Goal: Book appointment/travel/reservation

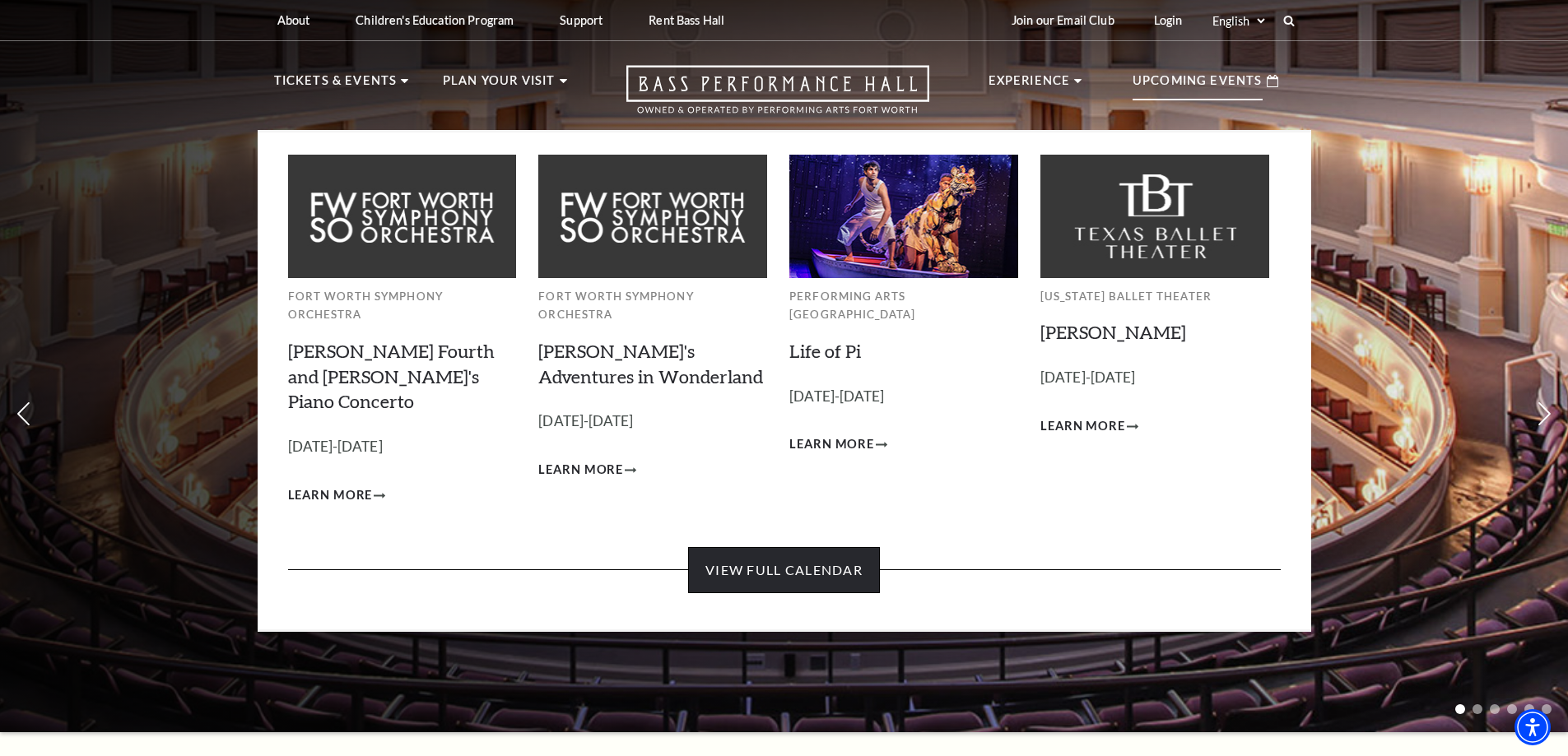
click at [761, 547] on link "View Full Calendar" at bounding box center [784, 570] width 192 height 46
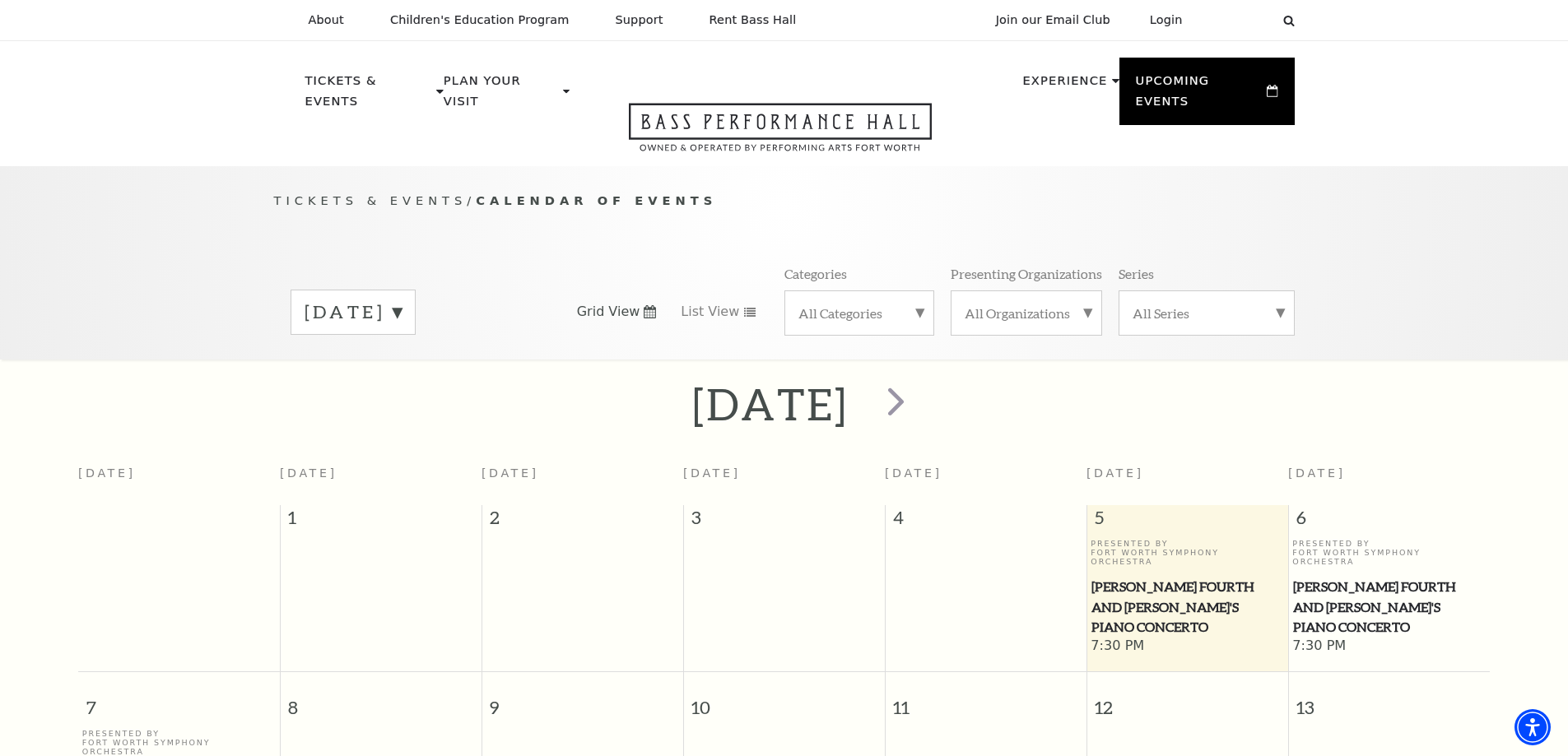
scroll to position [146, 0]
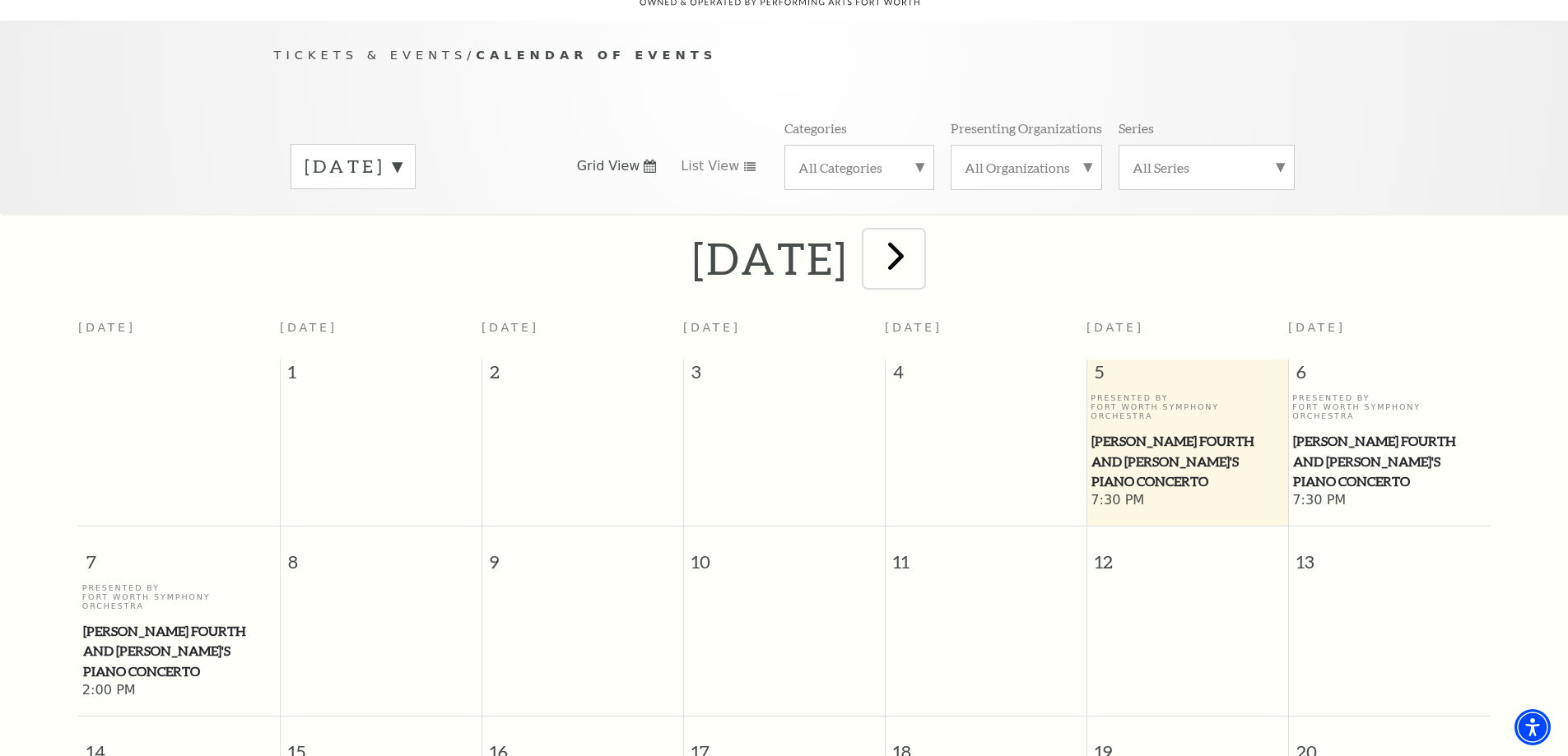
click at [919, 238] on span "next" at bounding box center [896, 256] width 47 height 47
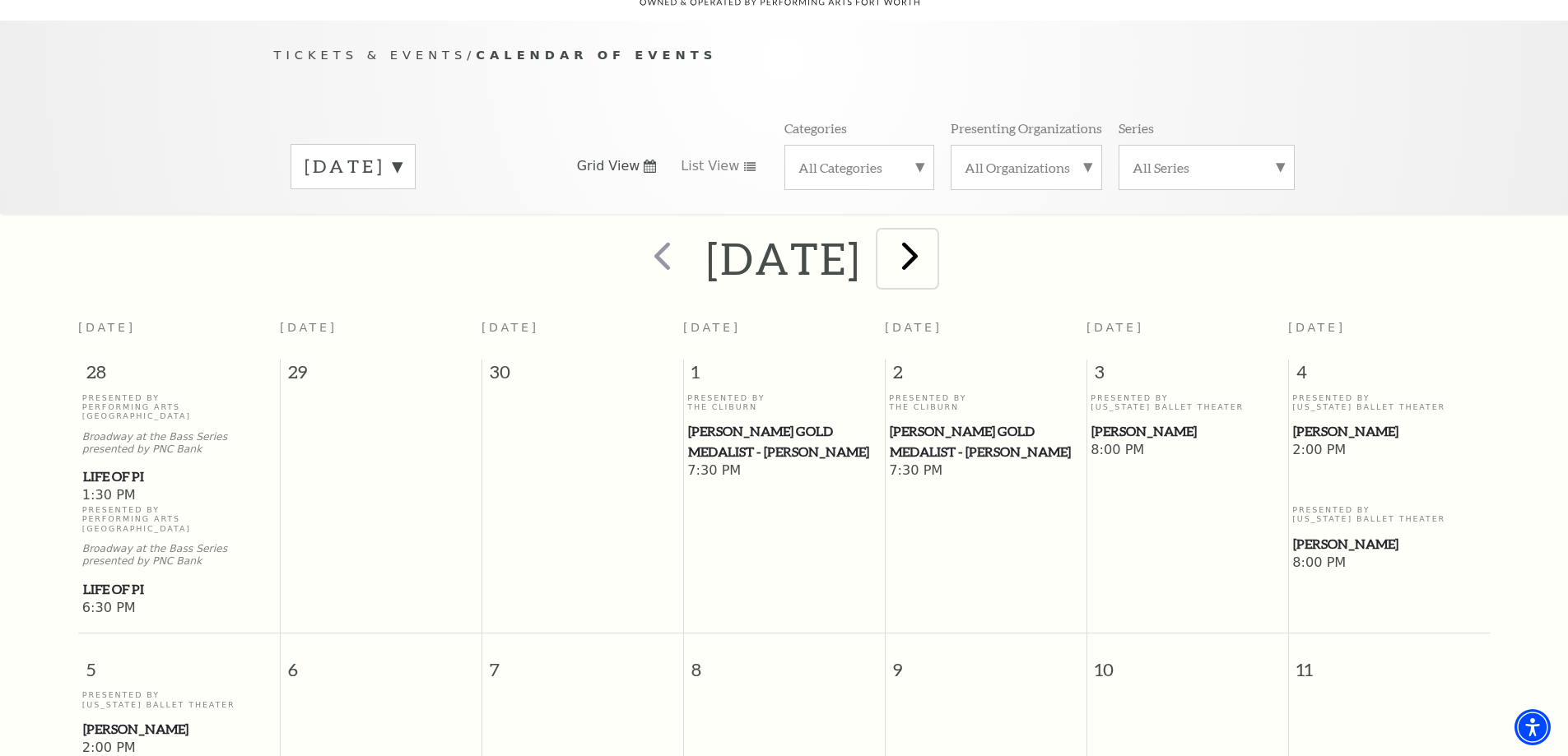
click at [933, 238] on span "next" at bounding box center [910, 256] width 47 height 47
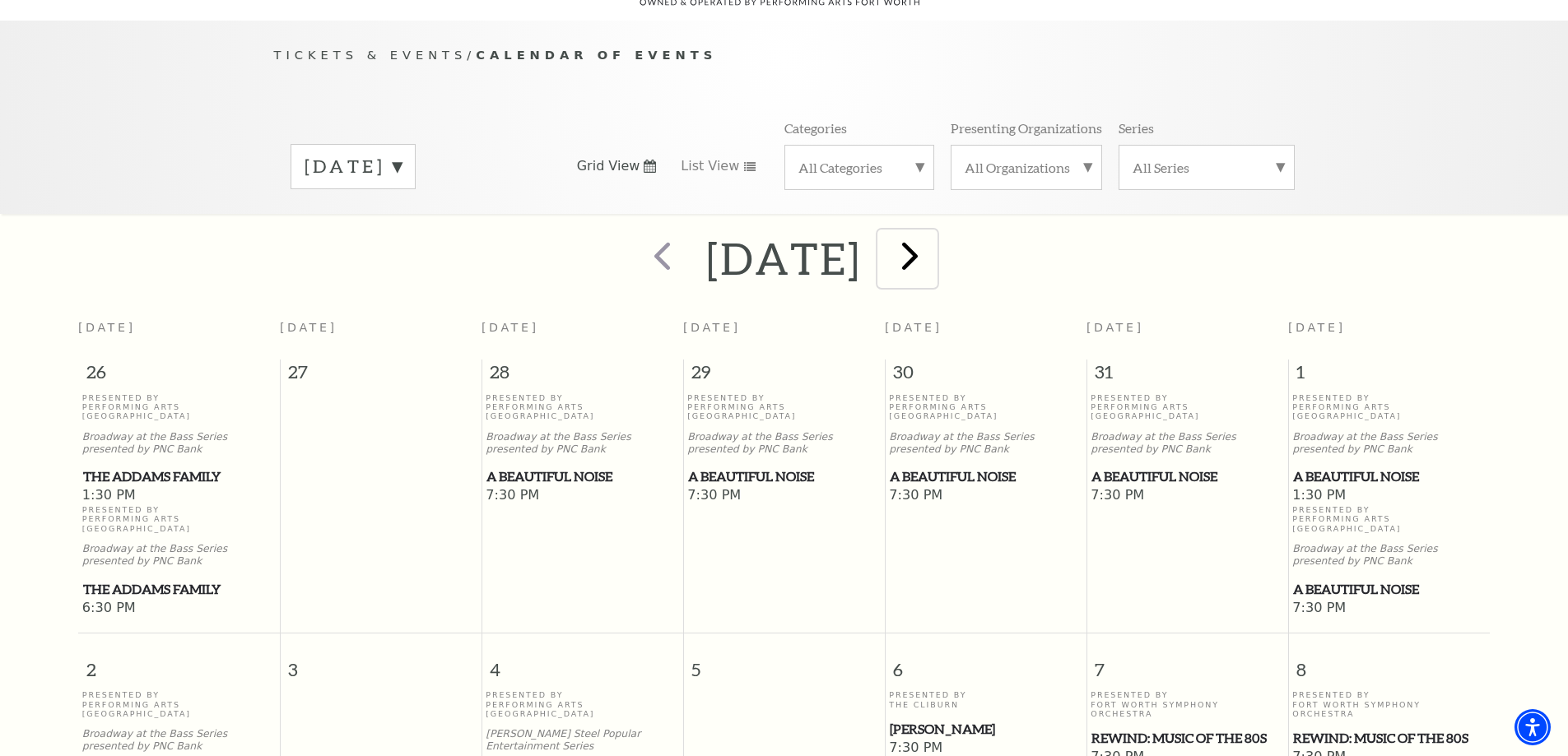
click at [933, 238] on span "next" at bounding box center [910, 256] width 47 height 47
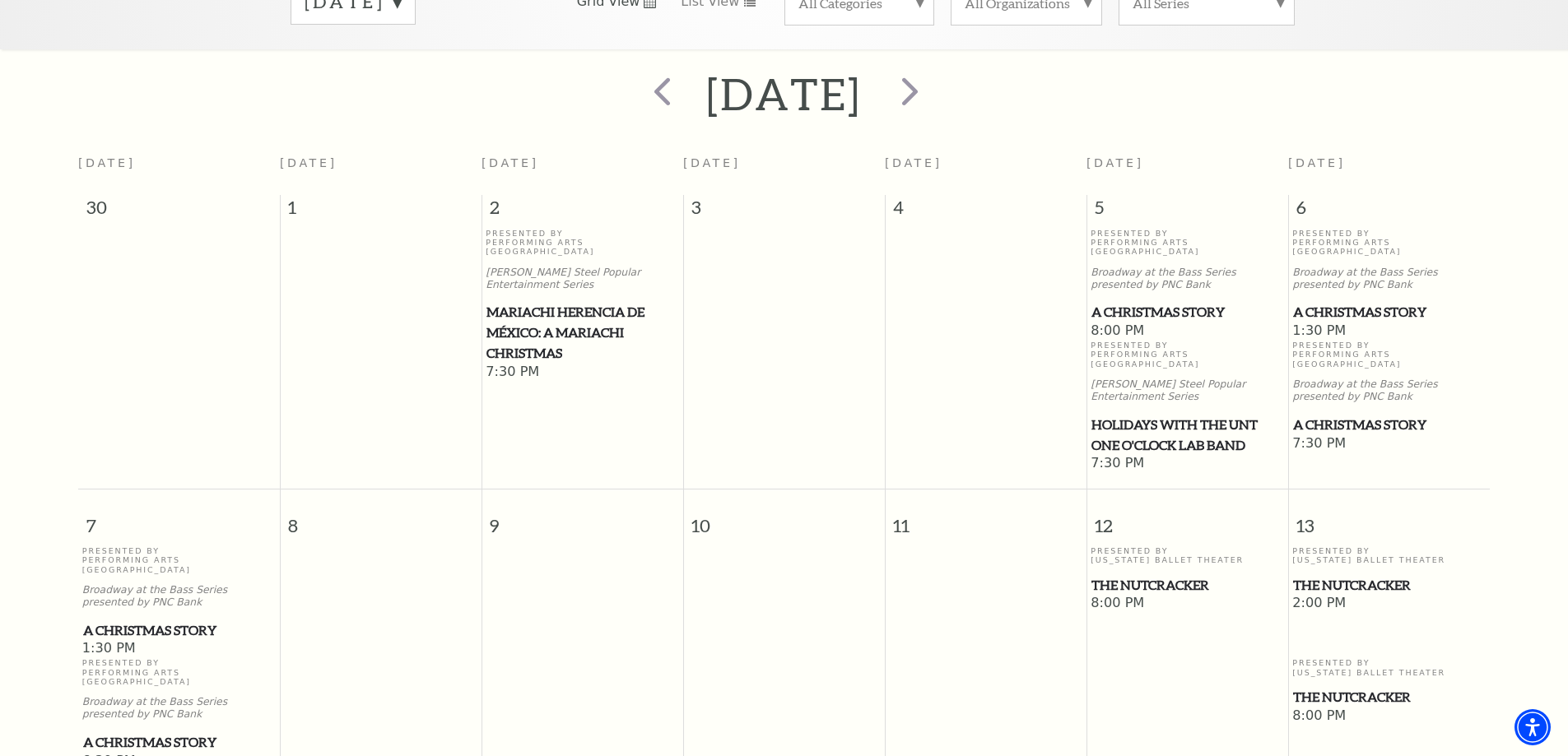
scroll to position [474, 0]
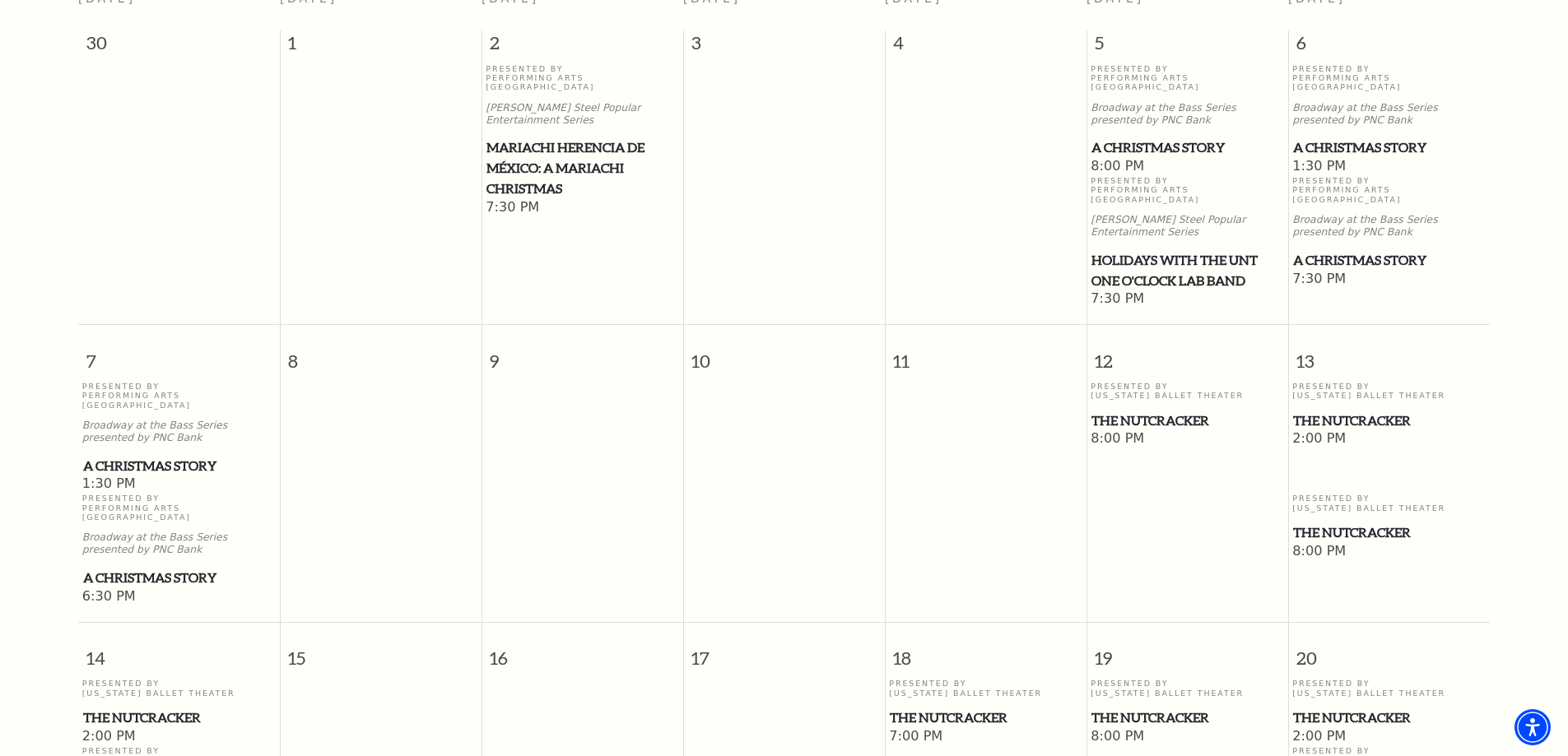
click at [116, 707] on span "The Nutcracker" at bounding box center [179, 717] width 192 height 21
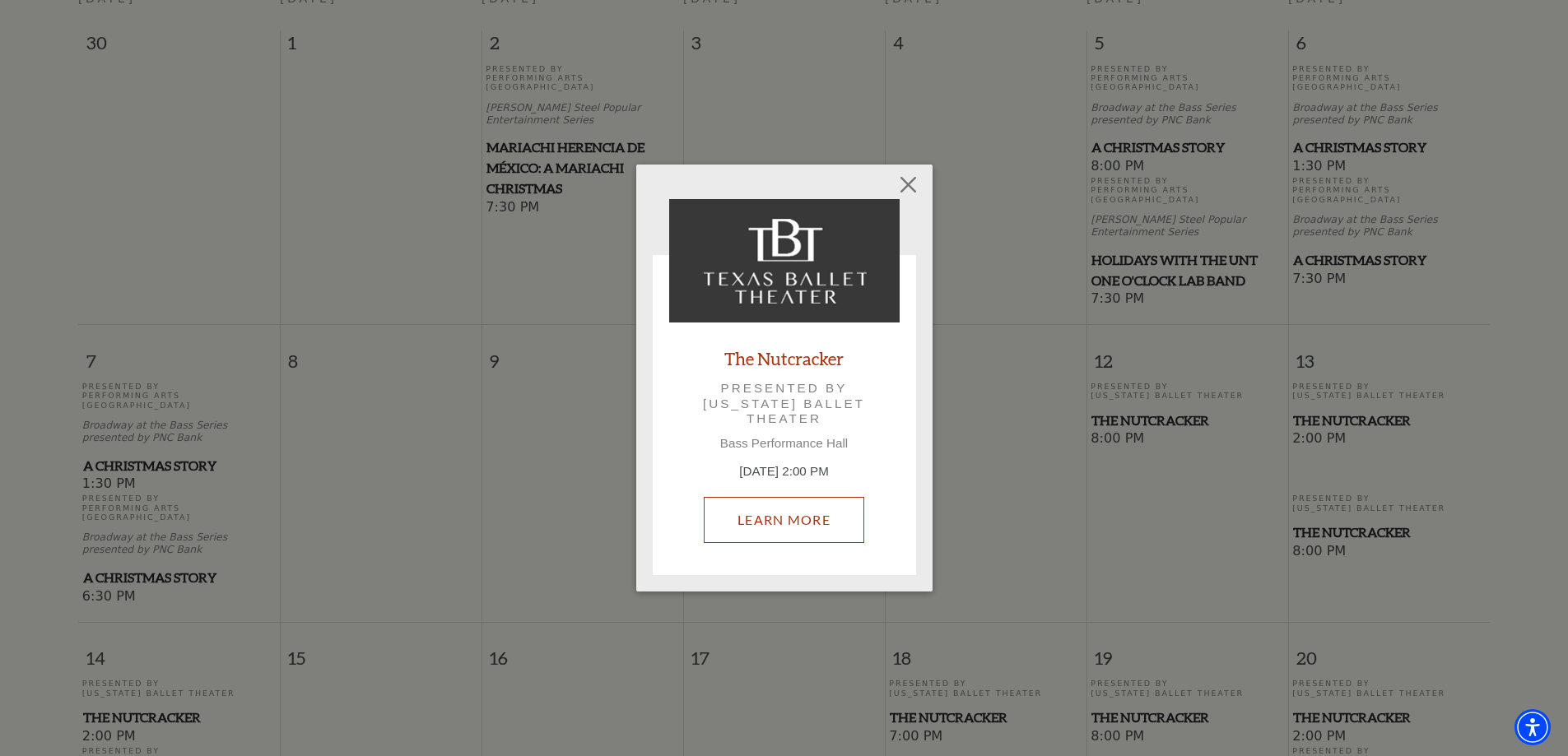
click at [785, 526] on link "Learn More" at bounding box center [783, 520] width 160 height 46
